Goal: Transaction & Acquisition: Purchase product/service

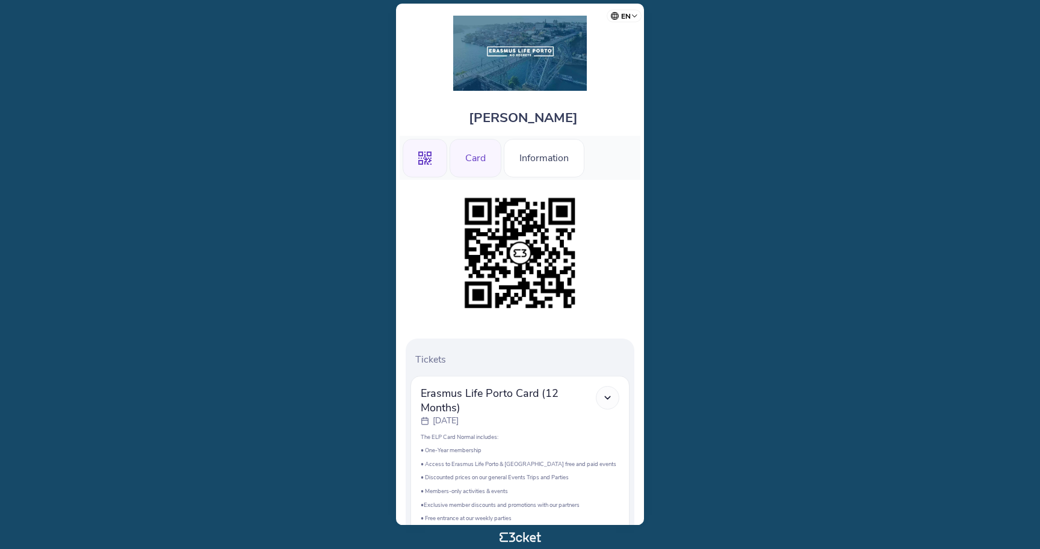
click at [471, 157] on div "Card" at bounding box center [475, 158] width 52 height 39
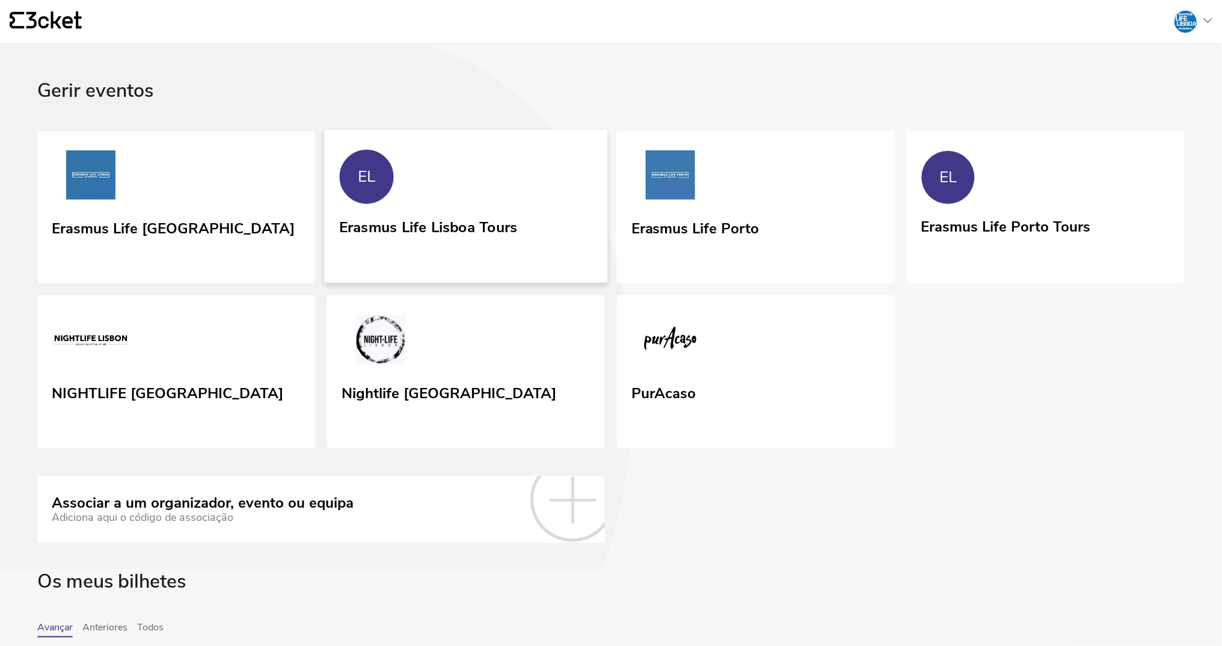
click at [463, 236] on div "Erasmus Life Lisboa Tours" at bounding box center [428, 225] width 179 height 22
click at [425, 203] on link "EL Erasmus Life Lisboa Tours" at bounding box center [465, 205] width 283 height 153
click at [664, 238] on div "Erasmus Life Porto" at bounding box center [694, 228] width 131 height 22
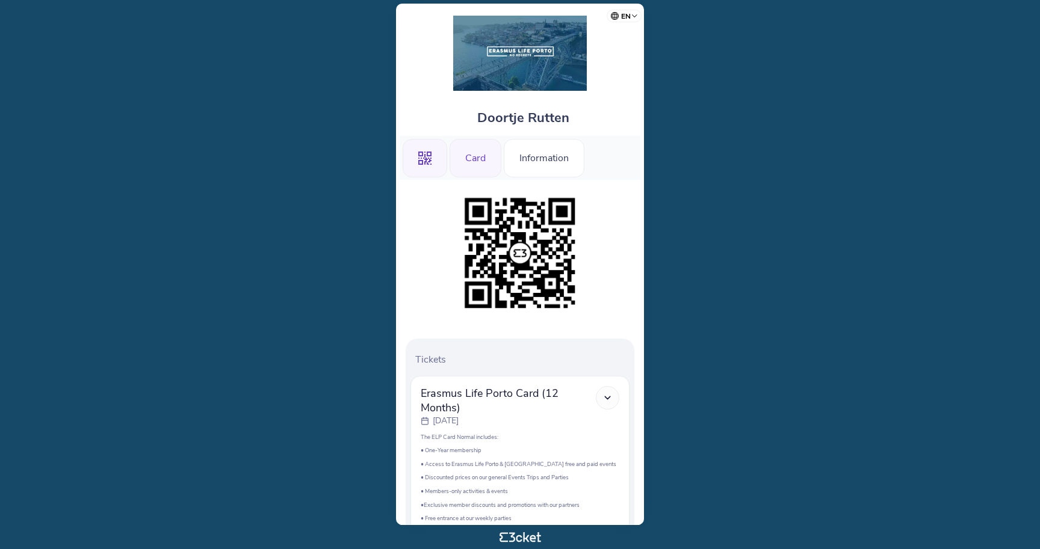
click at [480, 152] on div "Card" at bounding box center [475, 158] width 52 height 39
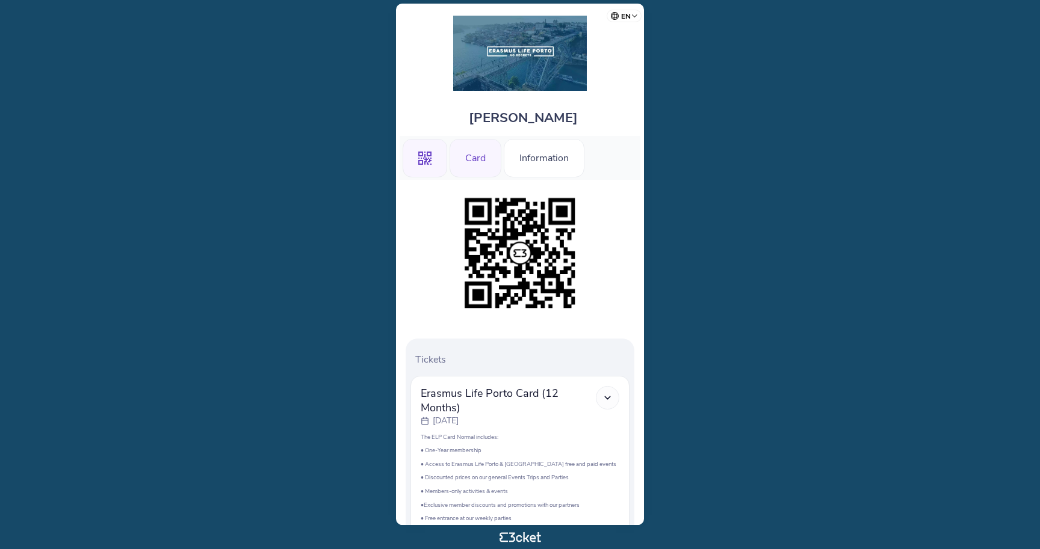
click at [472, 159] on div "Card" at bounding box center [475, 158] width 52 height 39
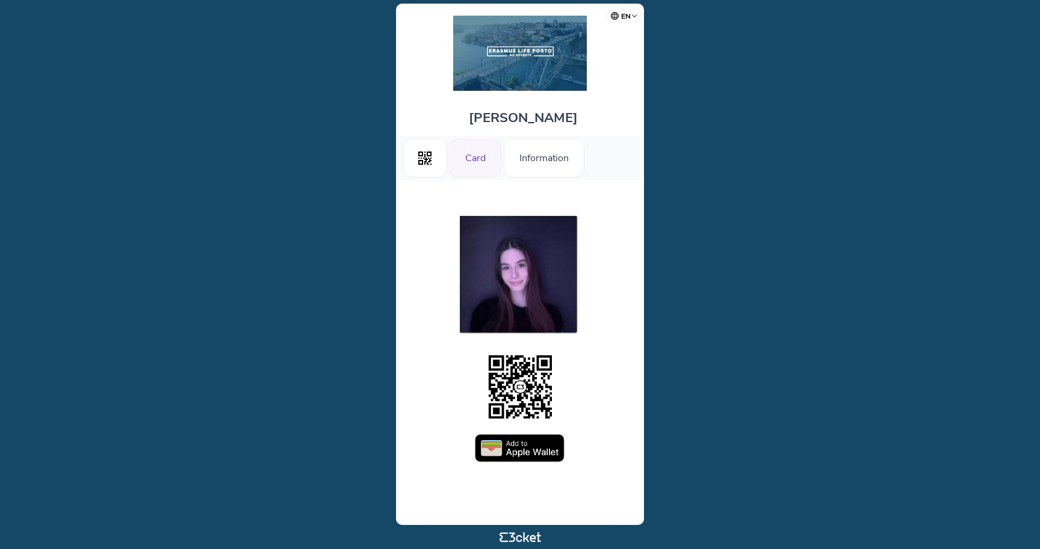
click at [520, 457] on img at bounding box center [520, 448] width 90 height 29
